Goal: Task Accomplishment & Management: Use online tool/utility

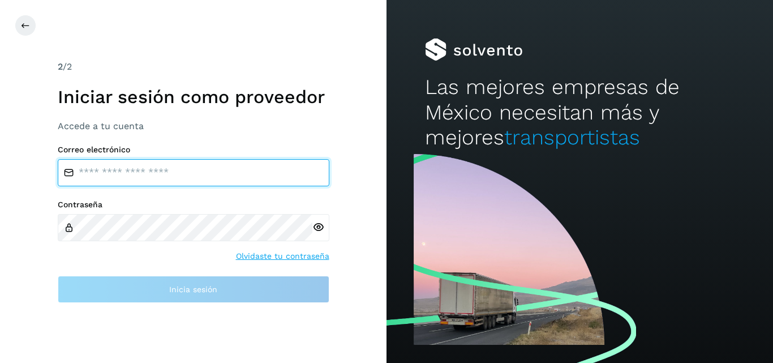
type input "****"
click at [132, 176] on input "****" at bounding box center [194, 172] width 272 height 27
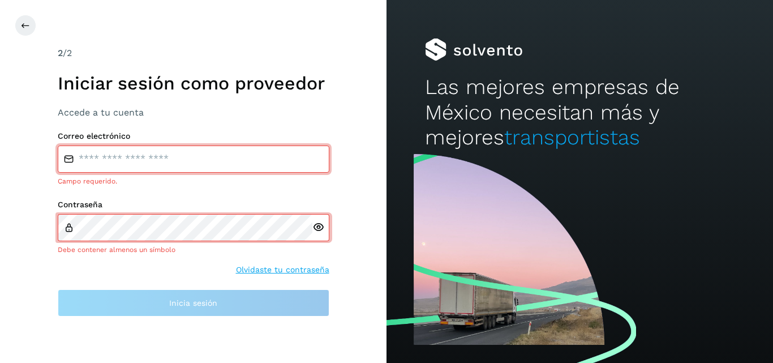
click at [321, 219] on div at bounding box center [320, 227] width 17 height 27
click at [320, 223] on icon at bounding box center [318, 227] width 12 height 12
click at [157, 160] on input "email" at bounding box center [194, 158] width 272 height 27
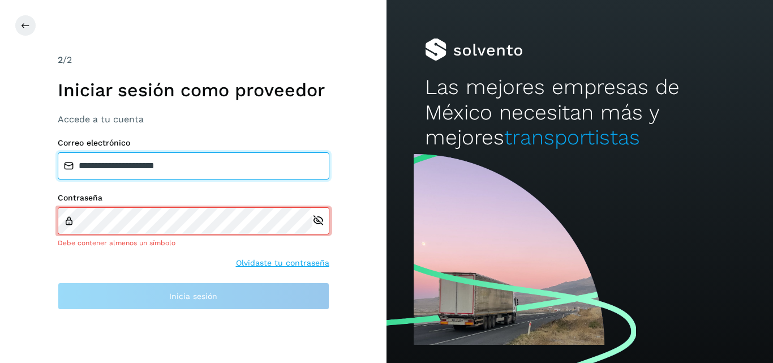
click at [172, 168] on input "**********" at bounding box center [194, 165] width 272 height 27
click at [129, 169] on input "****" at bounding box center [194, 165] width 272 height 27
type input "*"
type input "**********"
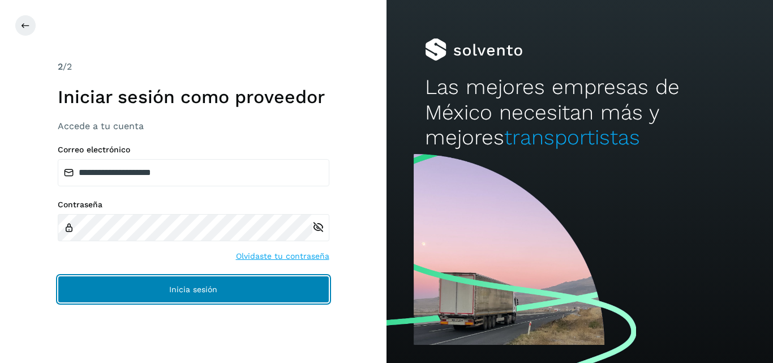
click at [319, 286] on button "Inicia sesión" at bounding box center [194, 288] width 272 height 27
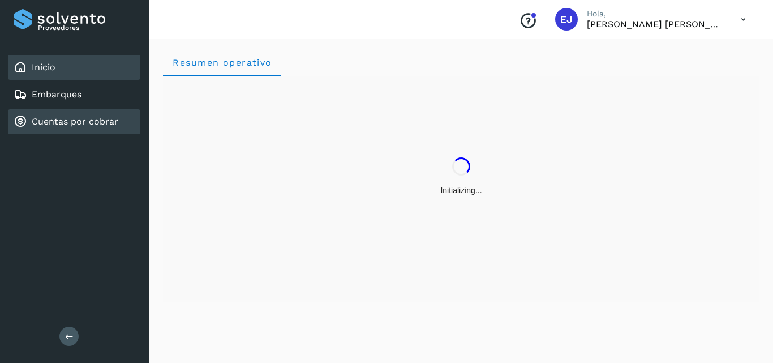
click at [74, 117] on link "Cuentas por cobrar" at bounding box center [75, 121] width 87 height 11
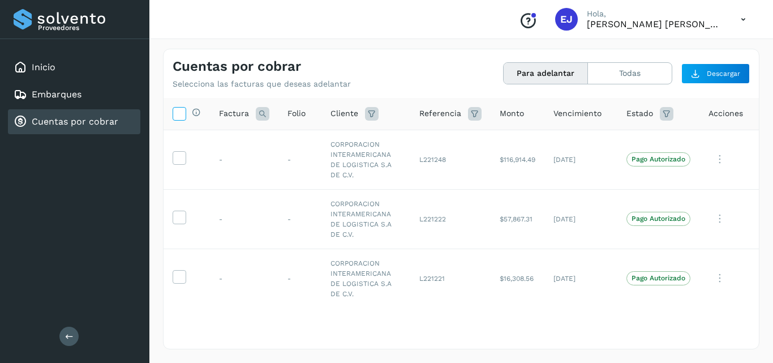
click at [182, 114] on icon at bounding box center [179, 113] width 12 height 12
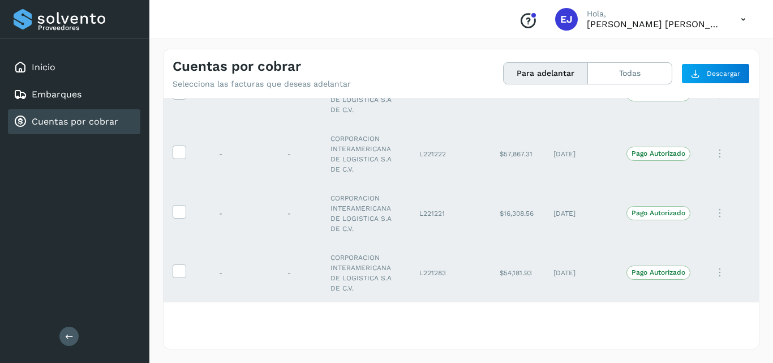
scroll to position [66, 0]
click at [643, 273] on p "Pago Autorizado" at bounding box center [658, 272] width 54 height 8
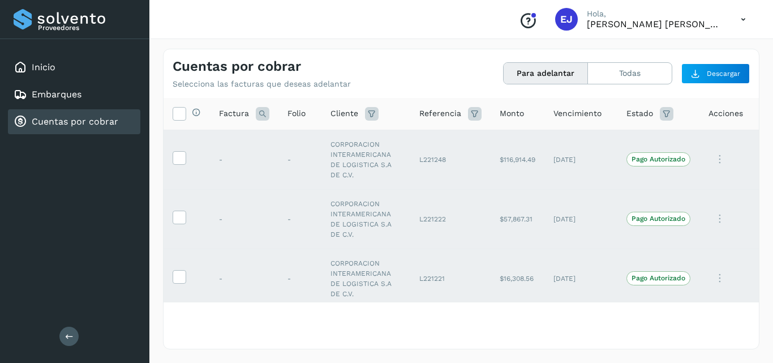
click at [549, 66] on button "Para adelantar" at bounding box center [545, 73] width 84 height 21
click at [733, 74] on span "Descargar" at bounding box center [723, 73] width 33 height 10
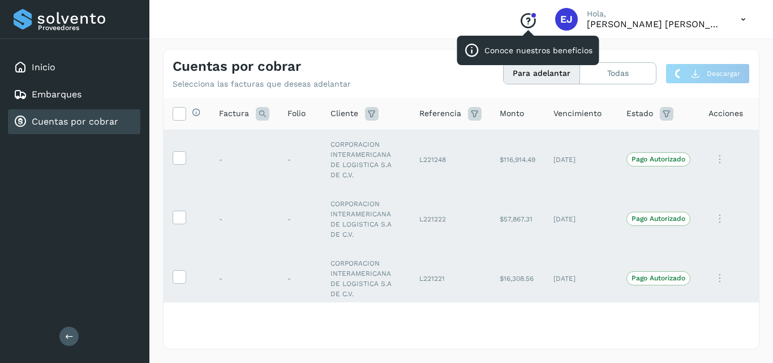
click at [537, 19] on icon "Conoce nuestros beneficios" at bounding box center [528, 21] width 18 height 18
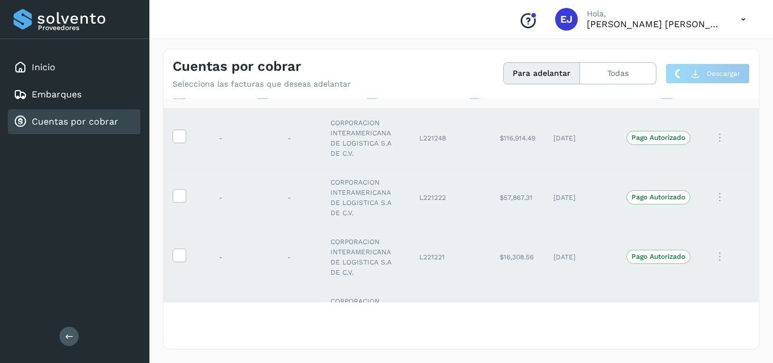
scroll to position [66, 0]
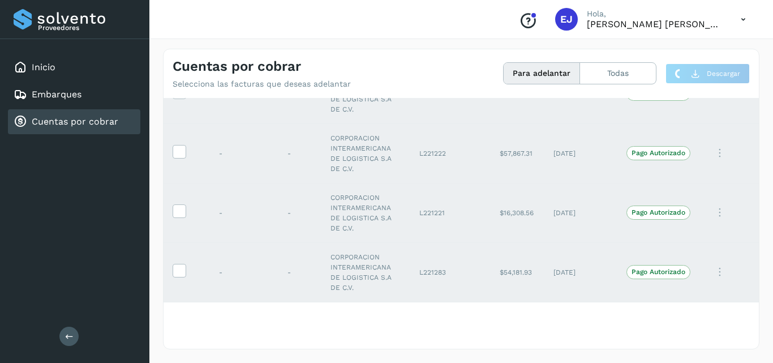
click at [743, 20] on icon at bounding box center [742, 19] width 23 height 23
click at [65, 335] on icon at bounding box center [69, 335] width 8 height 8
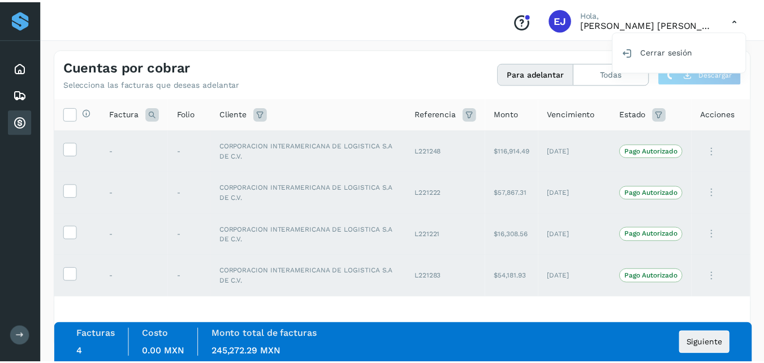
scroll to position [0, 0]
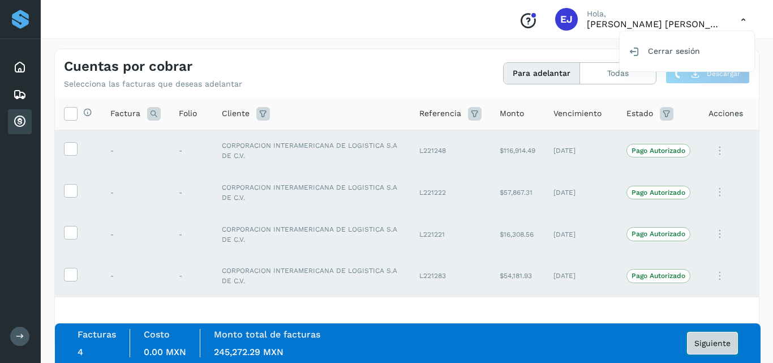
click at [708, 341] on span "Siguiente" at bounding box center [712, 343] width 36 height 8
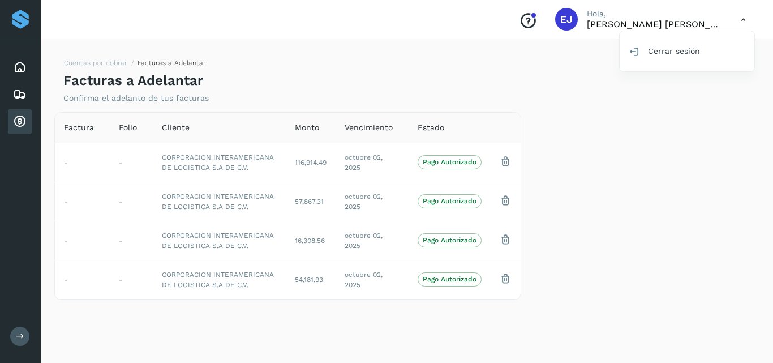
click at [506, 158] on div at bounding box center [386, 181] width 773 height 363
click at [16, 118] on icon at bounding box center [20, 122] width 14 height 14
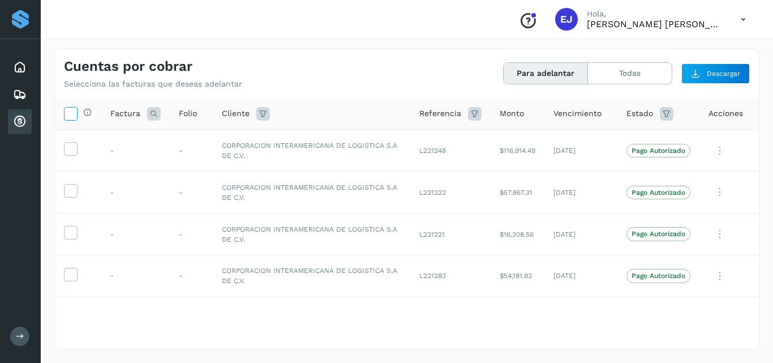
click at [70, 114] on icon at bounding box center [70, 113] width 12 height 12
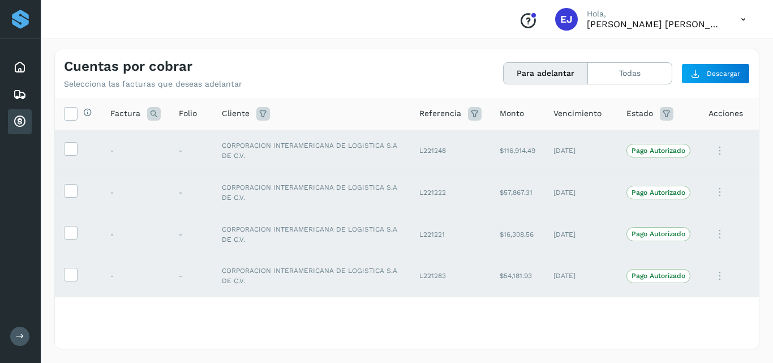
click at [12, 335] on button at bounding box center [19, 335] width 19 height 19
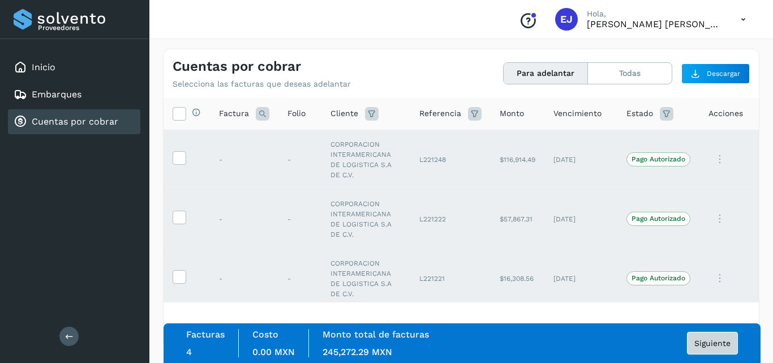
click at [702, 349] on button "Siguiente" at bounding box center [712, 342] width 51 height 23
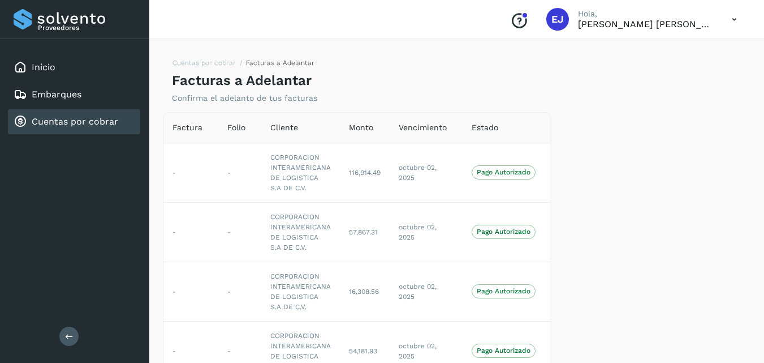
click at [72, 338] on icon at bounding box center [69, 335] width 8 height 8
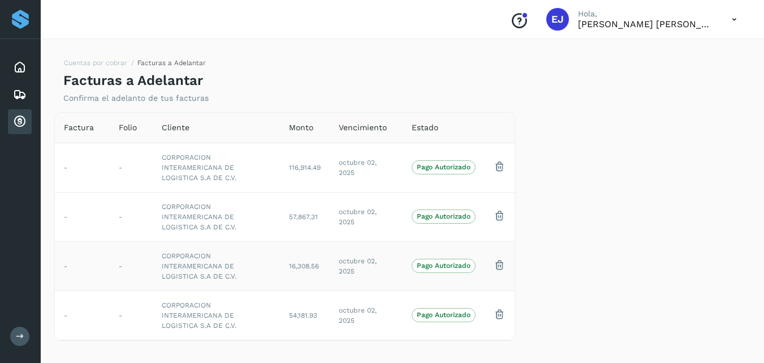
scroll to position [5, 0]
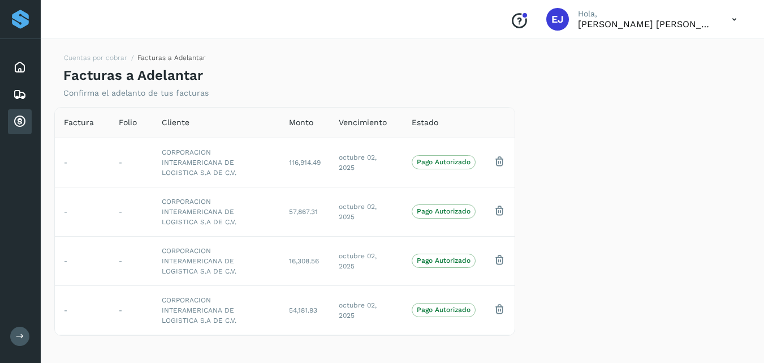
click at [19, 338] on icon at bounding box center [20, 335] width 8 height 8
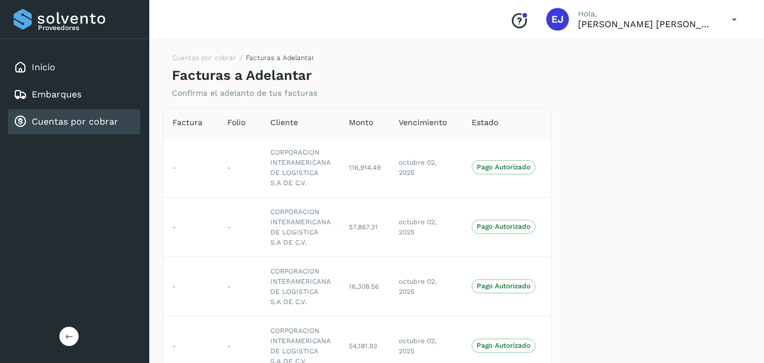
click at [19, 338] on div "Proveedores Inicio Embarques Cuentas por cobrar Salir" at bounding box center [74, 181] width 149 height 363
click at [72, 342] on button at bounding box center [68, 335] width 19 height 19
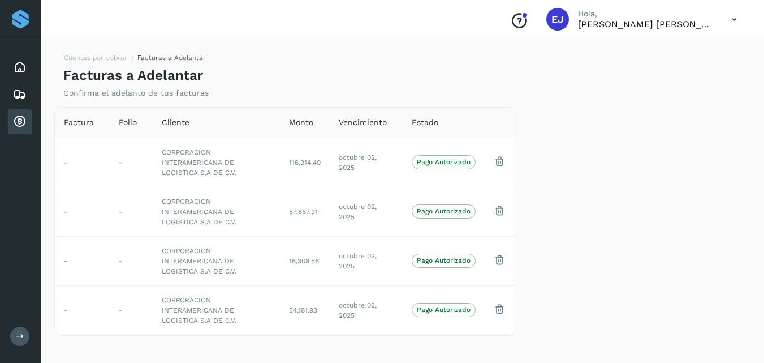
click at [663, 248] on div at bounding box center [637, 221] width 235 height 229
click at [73, 169] on td "-" at bounding box center [82, 161] width 55 height 49
click at [125, 160] on td "-" at bounding box center [131, 161] width 43 height 49
click at [123, 196] on td "-" at bounding box center [131, 211] width 43 height 49
click at [122, 222] on td "-" at bounding box center [131, 211] width 43 height 49
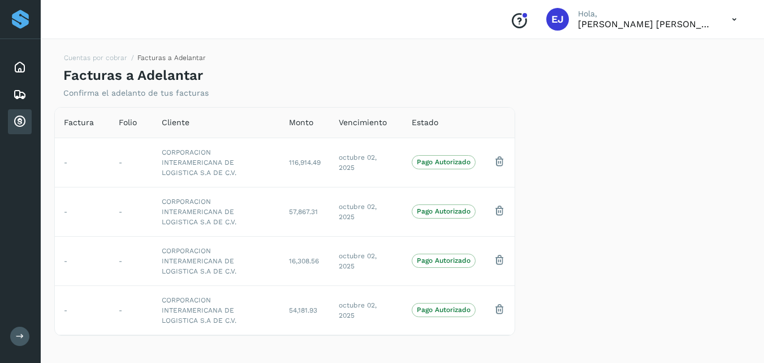
click at [24, 339] on button at bounding box center [19, 335] width 19 height 19
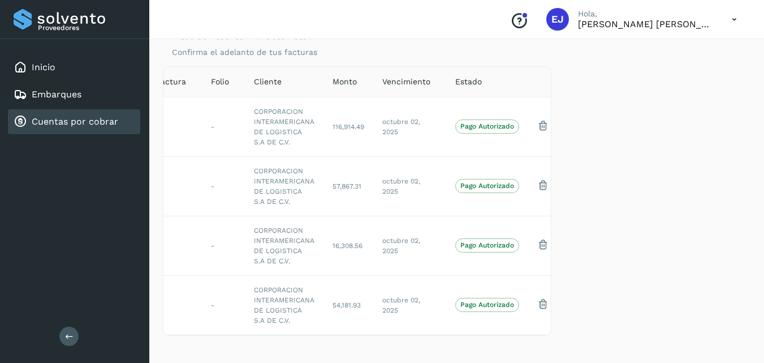
scroll to position [0, 23]
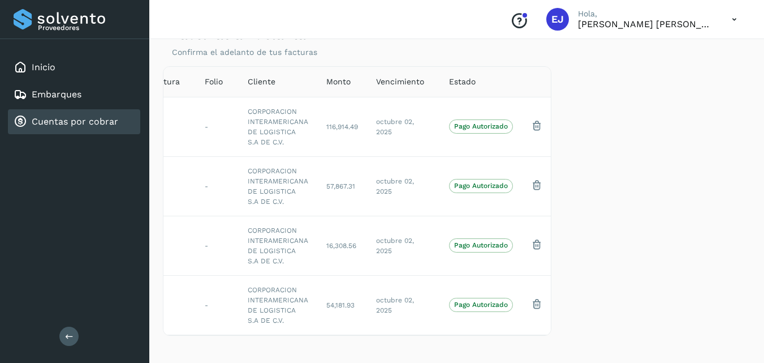
click at [181, 339] on div "Factura Folio Cliente Monto Vencimiento Estado - - CORPORACION INTERAMERICANA D…" at bounding box center [456, 207] width 597 height 283
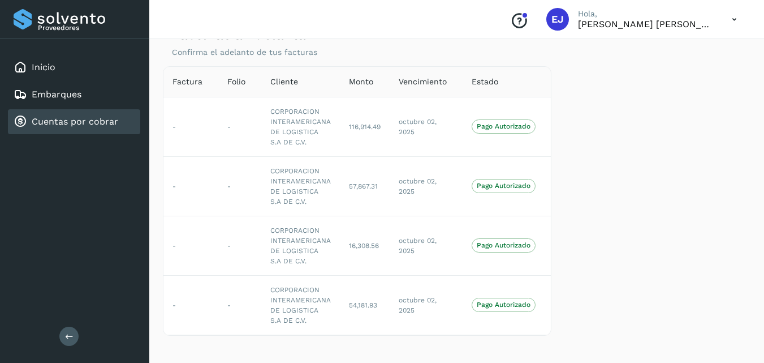
click at [70, 128] on div "Cuentas por cobrar" at bounding box center [66, 122] width 105 height 14
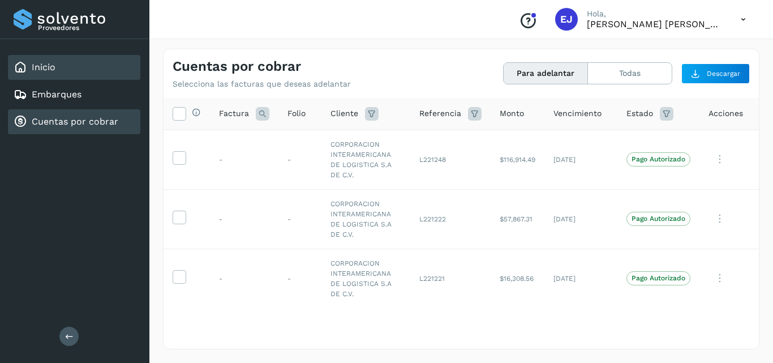
click at [48, 65] on link "Inicio" at bounding box center [44, 67] width 24 height 11
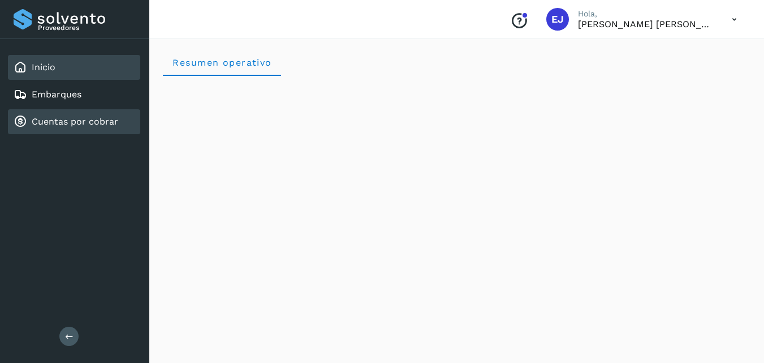
click at [59, 118] on link "Cuentas por cobrar" at bounding box center [75, 121] width 87 height 11
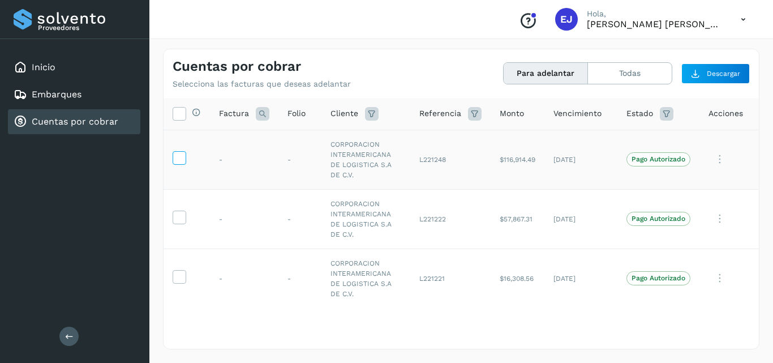
click at [179, 160] on icon at bounding box center [179, 157] width 12 height 12
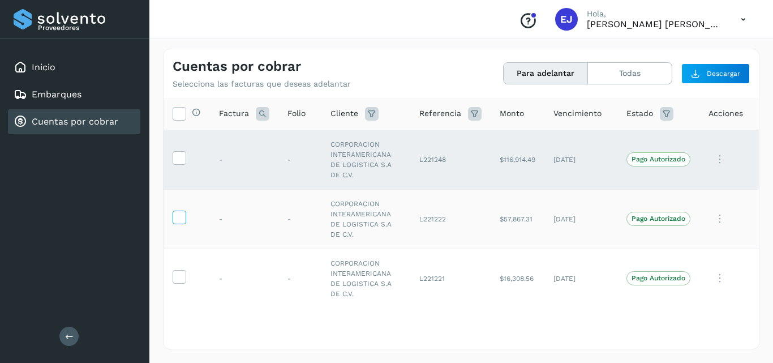
click at [179, 217] on icon at bounding box center [179, 216] width 12 height 12
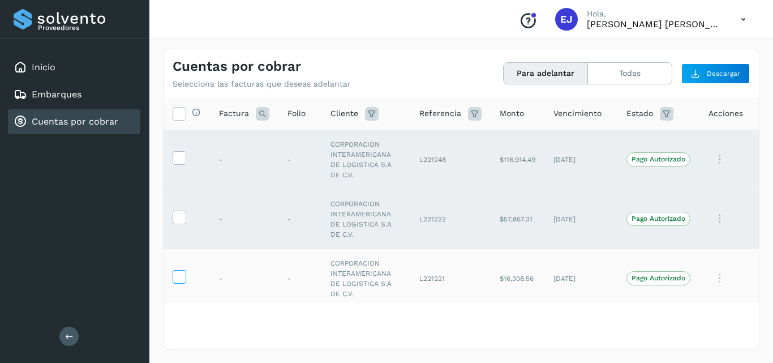
click at [179, 274] on icon at bounding box center [179, 276] width 12 height 12
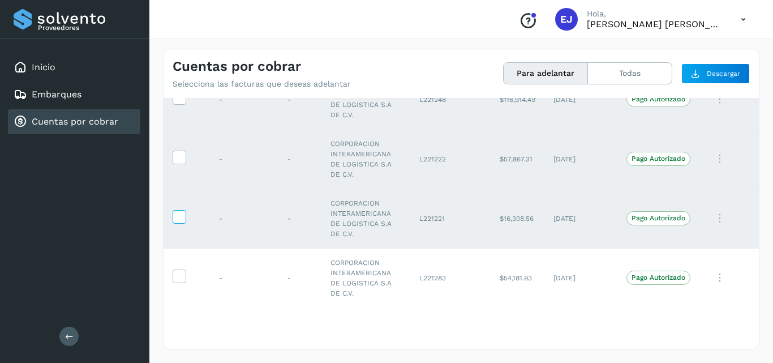
scroll to position [58, 0]
click at [179, 274] on icon at bounding box center [179, 277] width 12 height 12
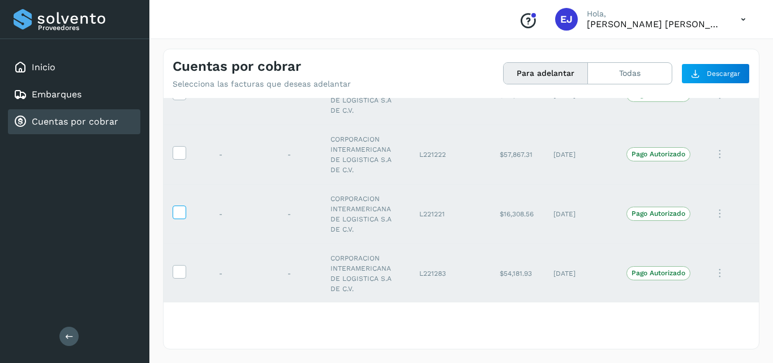
scroll to position [66, 0]
click at [68, 339] on icon at bounding box center [69, 335] width 8 height 8
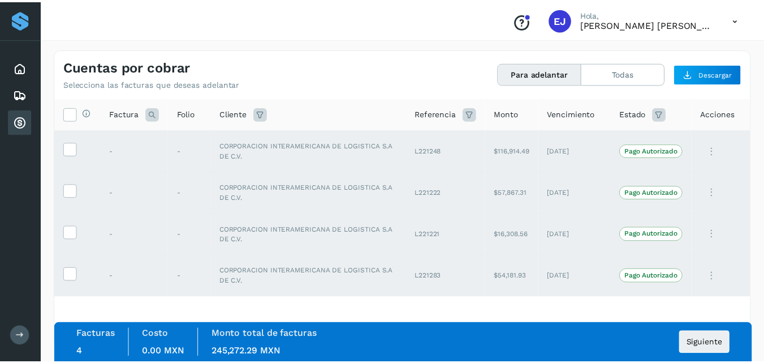
scroll to position [0, 0]
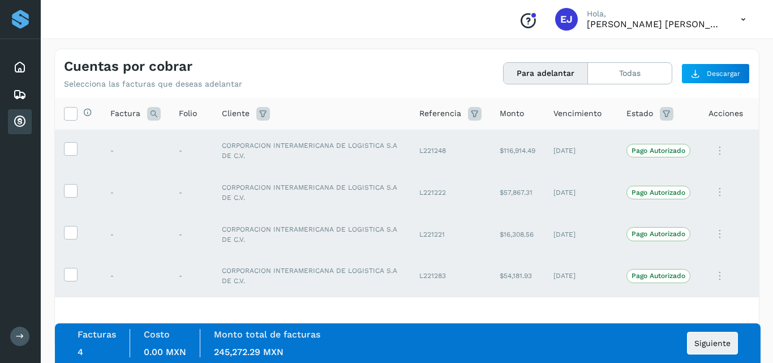
click at [23, 336] on icon at bounding box center [20, 335] width 8 height 8
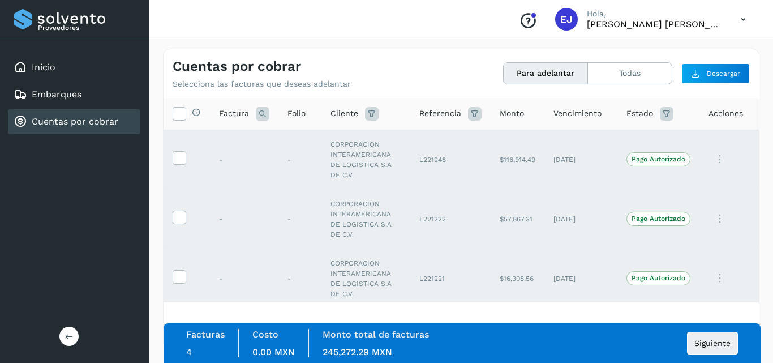
click at [23, 336] on div "Proveedores Inicio Embarques Cuentas por cobrar Salir" at bounding box center [74, 181] width 149 height 363
click at [212, 309] on div "Selecciona todas las facturas disponibles para adelanto Factura Folio Cliente R…" at bounding box center [460, 222] width 595 height 249
click at [713, 341] on span "Siguiente" at bounding box center [712, 343] width 36 height 8
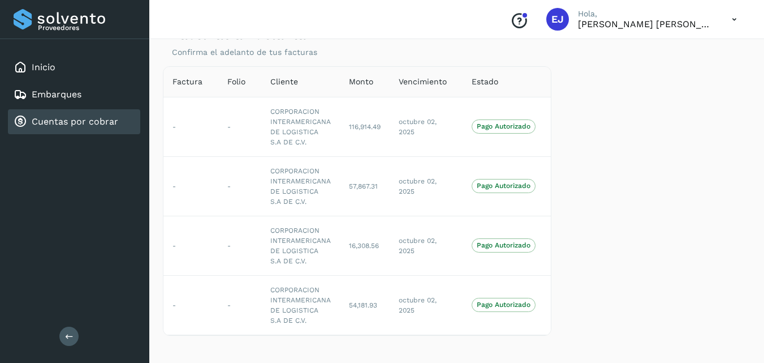
scroll to position [54, 0]
click at [597, 185] on div at bounding box center [655, 200] width 199 height 269
click at [71, 339] on icon at bounding box center [69, 335] width 8 height 8
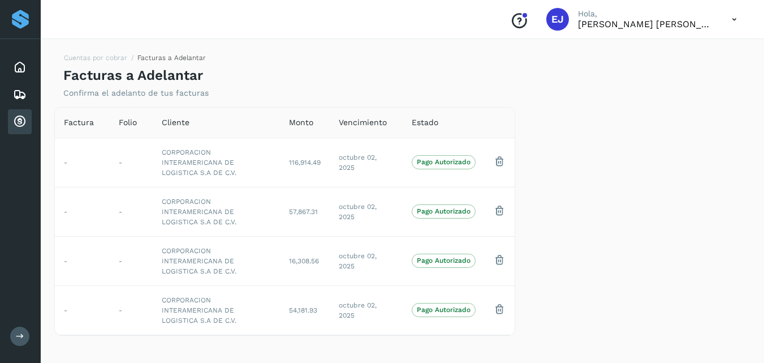
scroll to position [5, 0]
click at [120, 347] on div "Factura Folio Cliente Monto Vencimiento Estado - - CORPORACION INTERAMERICANA D…" at bounding box center [402, 228] width 705 height 242
click at [21, 337] on icon at bounding box center [20, 335] width 8 height 8
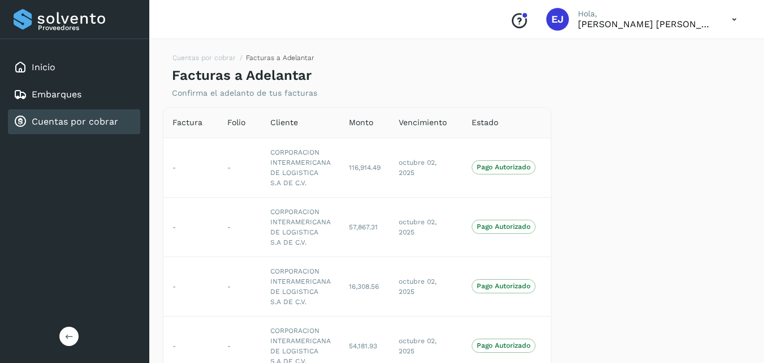
click at [21, 337] on div "Proveedores Inicio Embarques Cuentas por cobrar Salir" at bounding box center [74, 181] width 149 height 363
click at [63, 333] on button at bounding box center [68, 335] width 19 height 19
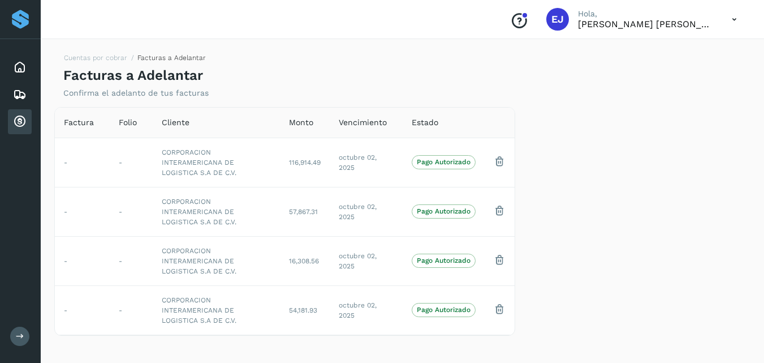
click at [10, 326] on button at bounding box center [19, 335] width 19 height 19
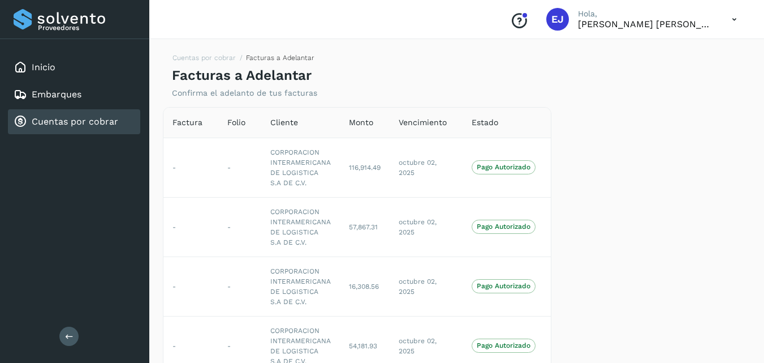
click at [59, 326] on button at bounding box center [68, 335] width 19 height 19
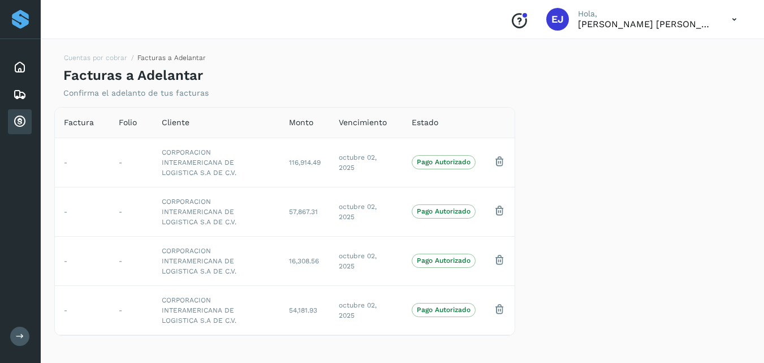
click at [296, 55] on div "Cuentas por cobrar Facturas a Adelantar Facturas a Adelantar Confirma el adelan…" at bounding box center [402, 71] width 696 height 54
click at [18, 339] on icon at bounding box center [20, 335] width 8 height 8
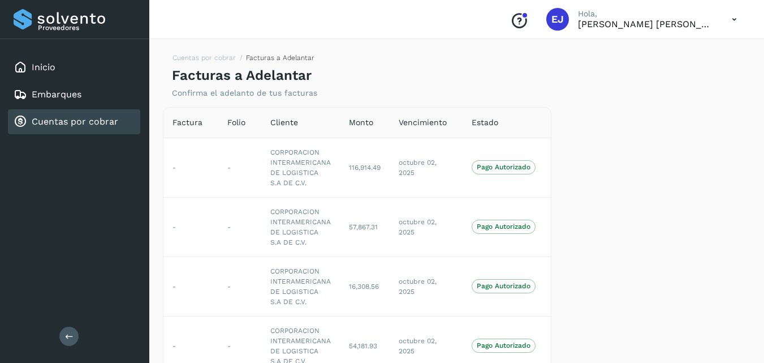
click at [626, 191] on div at bounding box center [655, 241] width 199 height 269
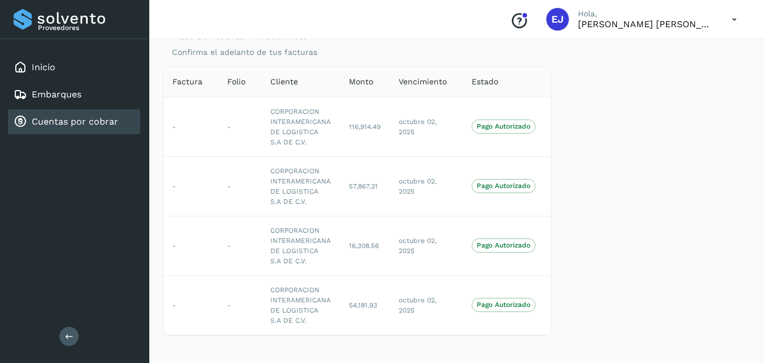
scroll to position [0, 23]
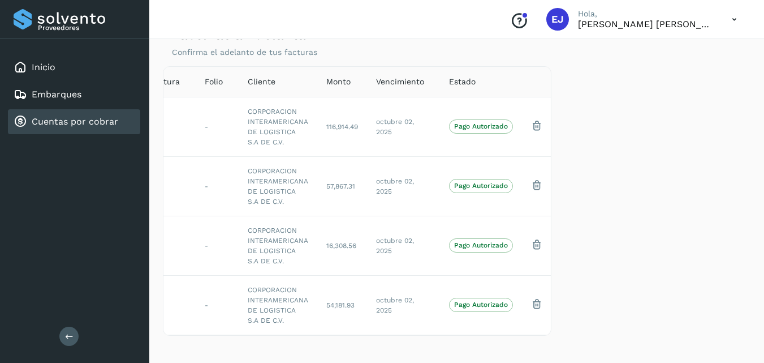
click at [528, 19] on icon "Conoce nuestros beneficios" at bounding box center [519, 21] width 18 height 18
click at [70, 331] on icon at bounding box center [69, 335] width 8 height 8
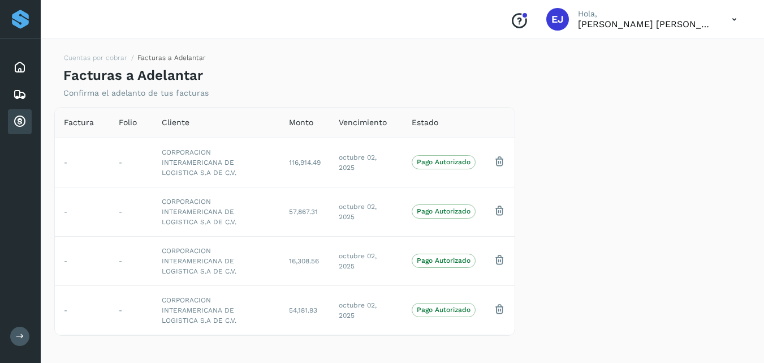
click at [591, 171] on div at bounding box center [637, 221] width 235 height 229
click at [112, 55] on link "Cuentas por cobrar" at bounding box center [95, 58] width 63 height 8
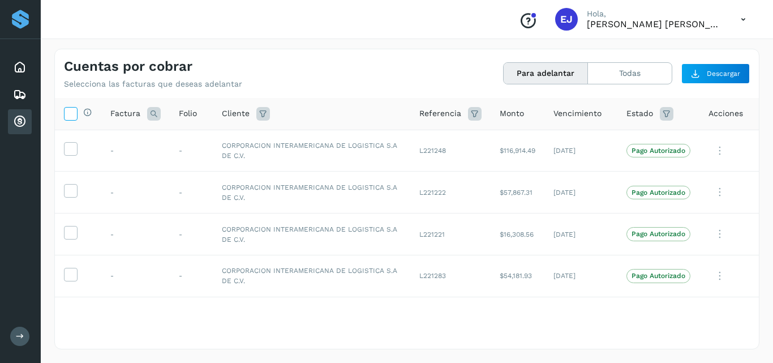
click at [72, 113] on icon at bounding box center [70, 113] width 12 height 12
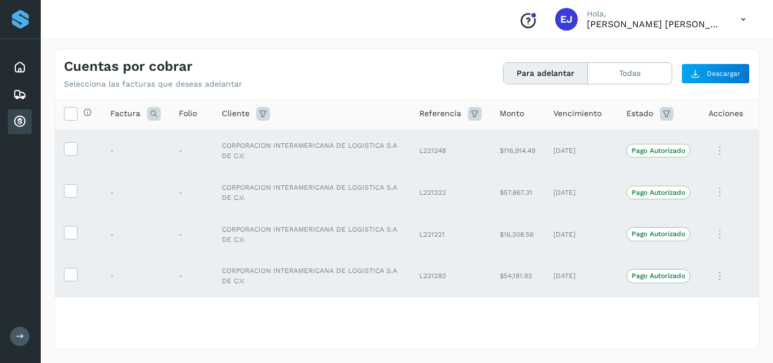
click at [216, 308] on div "Selecciona todas las facturas disponibles para adelanto Factura Folio Cliente R…" at bounding box center [407, 222] width 704 height 249
click at [16, 335] on icon at bounding box center [20, 335] width 8 height 8
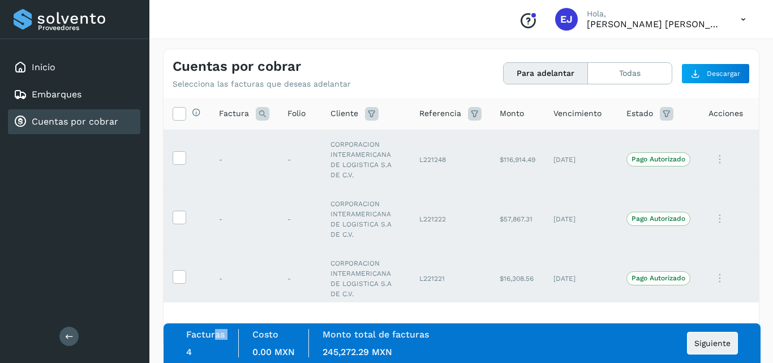
drag, startPoint x: 216, startPoint y: 352, endPoint x: 176, endPoint y: 352, distance: 40.2
click at [176, 352] on div "Facturas 4 Costo 0.00 MXN Monto total de facturas 245,272.29 MXN Siguiente" at bounding box center [461, 343] width 597 height 40
click at [713, 343] on span "Siguiente" at bounding box center [712, 343] width 36 height 8
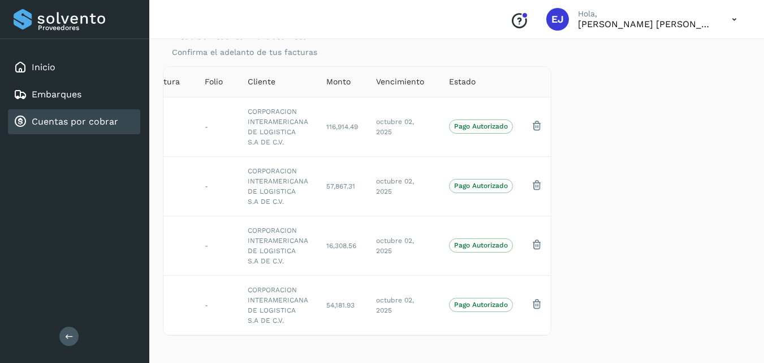
scroll to position [0, 13]
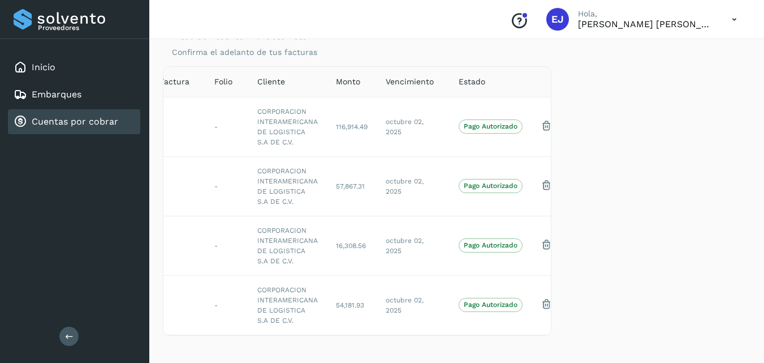
click at [76, 338] on button at bounding box center [68, 335] width 19 height 19
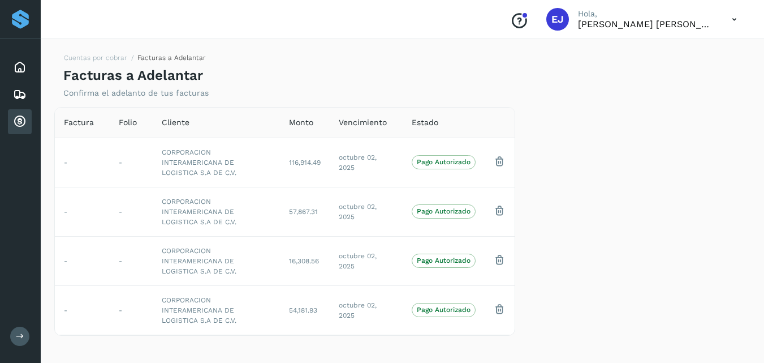
scroll to position [5, 0]
click at [20, 337] on icon at bounding box center [20, 335] width 8 height 8
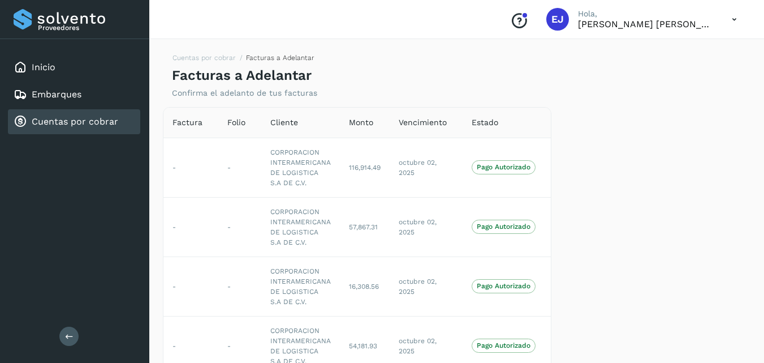
click at [70, 339] on icon at bounding box center [69, 335] width 8 height 8
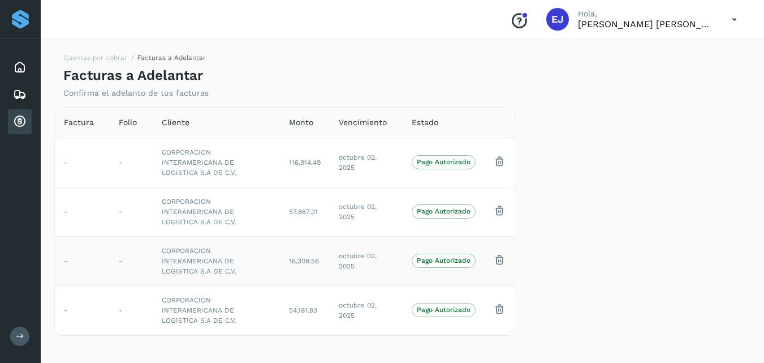
scroll to position [1, 0]
